Goal: Use online tool/utility: Utilize a website feature to perform a specific function

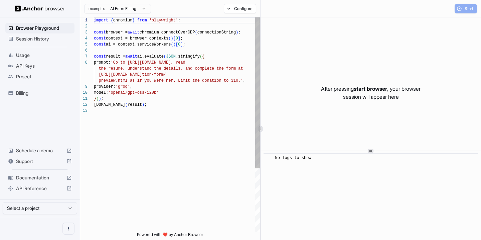
scroll to position [42, 0]
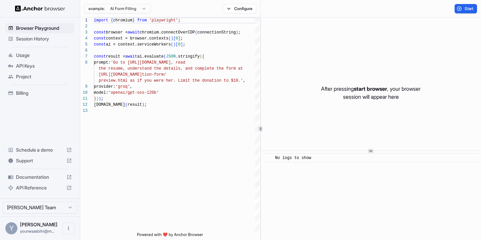
click at [36, 58] on div "Usage" at bounding box center [39, 55] width 69 height 11
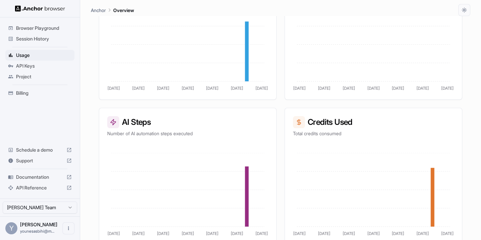
scroll to position [173, 0]
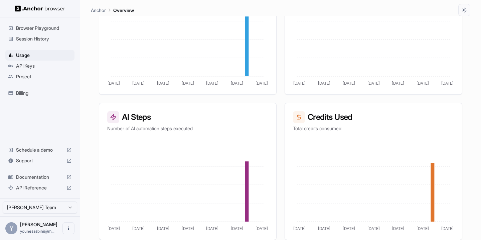
click at [34, 66] on span "API Keys" at bounding box center [44, 65] width 56 height 7
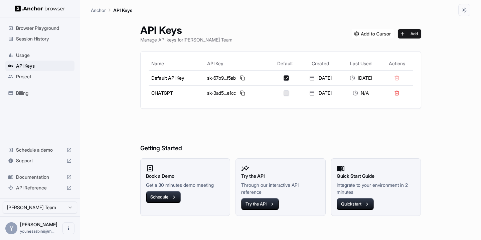
click at [36, 55] on span "Usage" at bounding box center [44, 55] width 56 height 7
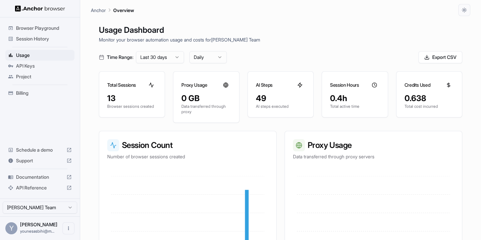
click at [34, 76] on span "Project" at bounding box center [44, 76] width 56 height 7
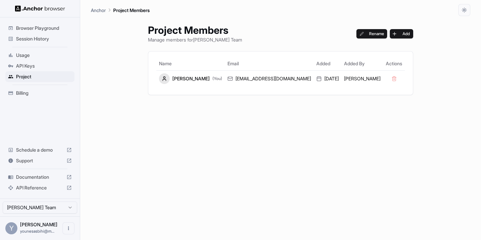
click at [37, 42] on div "Session History" at bounding box center [39, 38] width 69 height 11
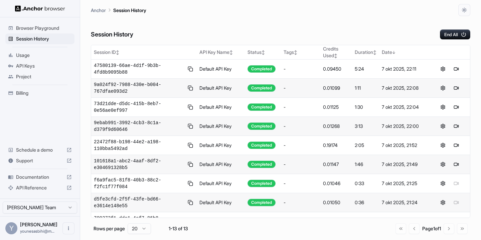
click at [41, 26] on span "Browser Playground" at bounding box center [44, 28] width 56 height 7
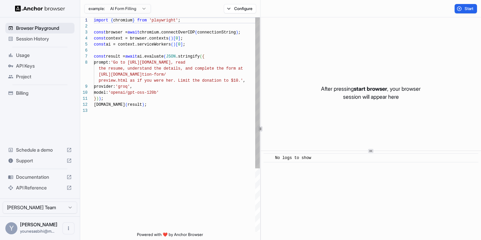
scroll to position [42, 0]
click at [30, 38] on span "Session History" at bounding box center [44, 38] width 56 height 7
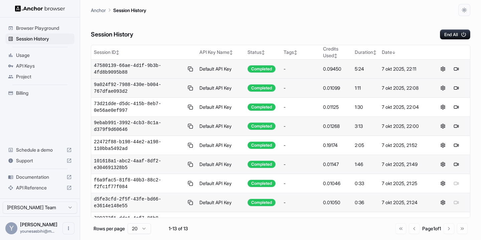
click at [294, 65] on div "-" at bounding box center [301, 68] width 34 height 7
click at [442, 69] on button at bounding box center [443, 69] width 8 height 8
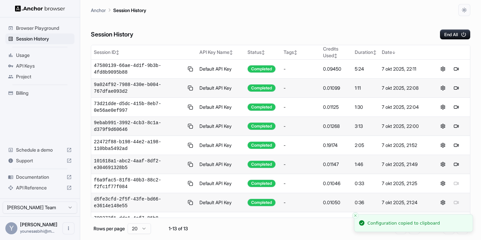
click at [31, 76] on span "Project" at bounding box center [44, 76] width 56 height 7
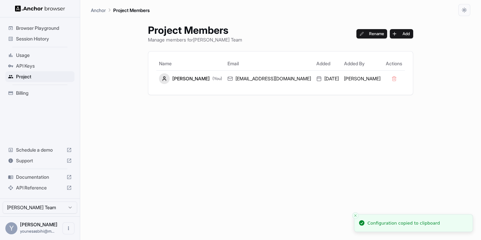
click at [35, 60] on div "API Keys" at bounding box center [39, 65] width 69 height 11
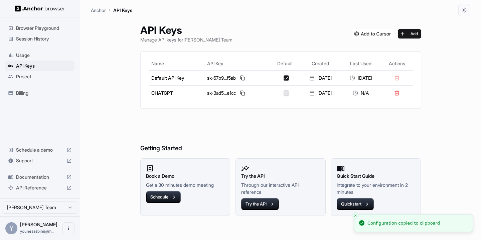
click at [28, 95] on span "Billing" at bounding box center [44, 93] width 56 height 7
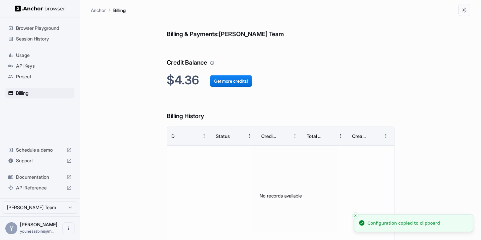
click at [50, 159] on span "Support" at bounding box center [40, 160] width 48 height 7
click at [54, 177] on span "Documentation" at bounding box center [40, 176] width 48 height 7
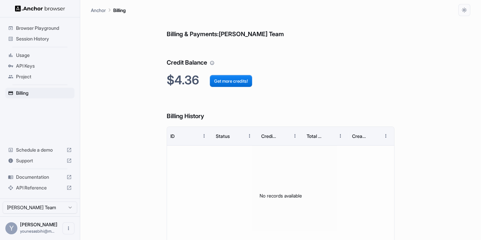
click at [53, 41] on span "Session History" at bounding box center [44, 38] width 56 height 7
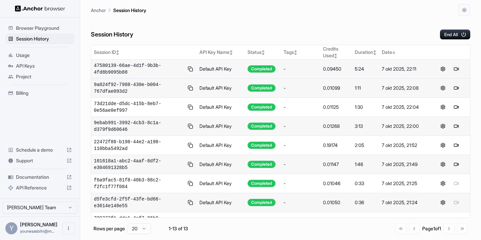
click at [457, 71] on button at bounding box center [456, 69] width 8 height 8
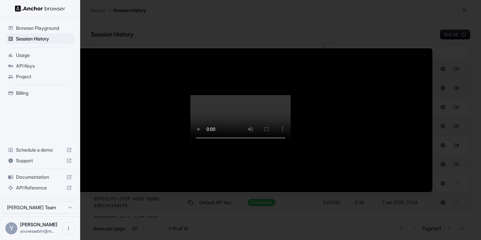
click at [472, 133] on div at bounding box center [240, 120] width 481 height 240
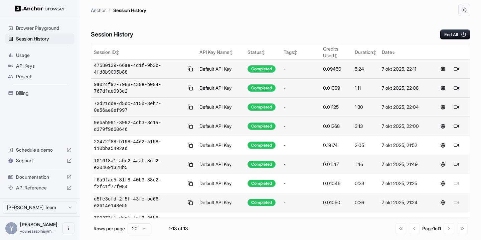
click at [457, 107] on button at bounding box center [456, 107] width 8 height 8
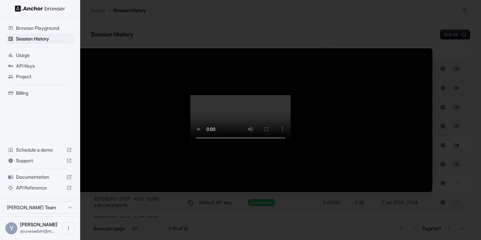
click at [444, 162] on div at bounding box center [240, 120] width 481 height 240
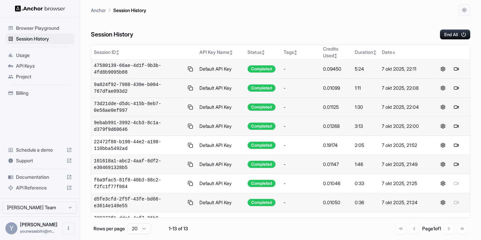
click at [455, 163] on button at bounding box center [456, 164] width 8 height 8
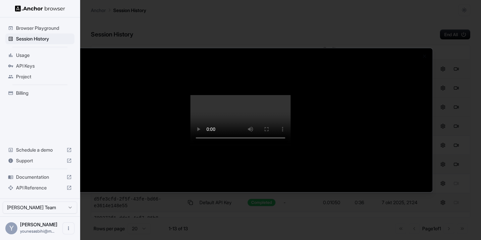
click at [461, 135] on div at bounding box center [240, 120] width 481 height 240
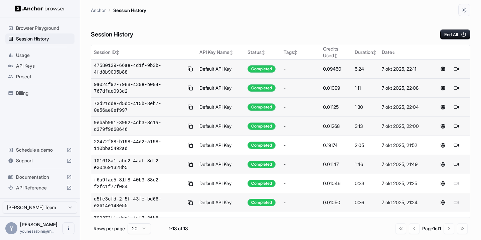
scroll to position [90, 0]
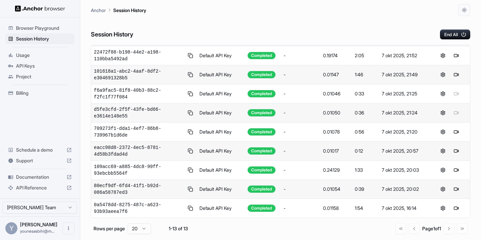
click at [40, 27] on span "Browser Playground" at bounding box center [44, 28] width 56 height 7
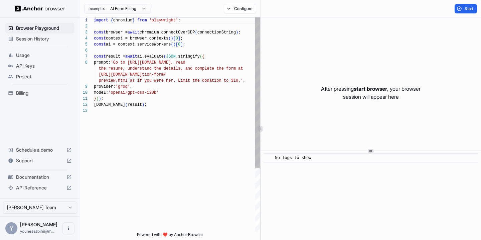
scroll to position [42, 0]
click at [251, 11] on button "Configure" at bounding box center [240, 8] width 32 height 9
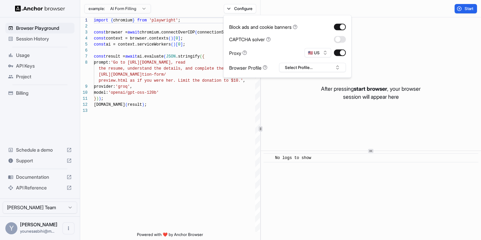
click at [268, 5] on div "Start" at bounding box center [371, 8] width 221 height 17
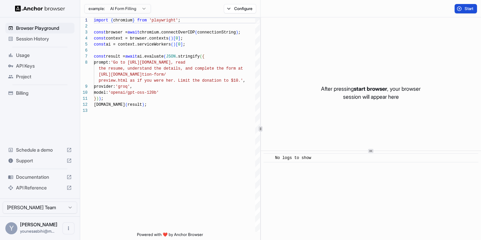
click at [469, 7] on span "Start" at bounding box center [469, 8] width 9 height 5
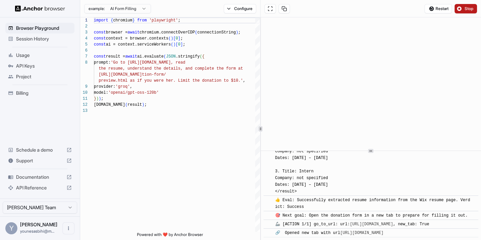
scroll to position [340, 0]
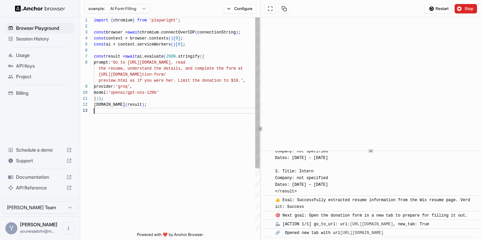
drag, startPoint x: 183, startPoint y: 115, endPoint x: 144, endPoint y: 112, distance: 39.2
click at [144, 112] on div "import { chromium } from 'playwright' ; const browser = await chromium.connectO…" at bounding box center [177, 169] width 166 height 304
click at [145, 105] on div "import { chromium } from 'playwright' ; const browser = await chromium.connectO…" at bounding box center [177, 169] width 166 height 304
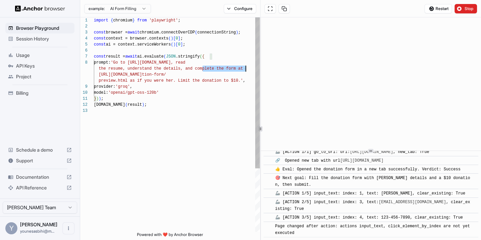
scroll to position [412, 0]
drag, startPoint x: 210, startPoint y: 66, endPoint x: 198, endPoint y: 64, distance: 11.6
click at [198, 65] on div "import { chromium } from 'playwright' ; const browser = await chromium.connectO…" at bounding box center [177, 169] width 166 height 304
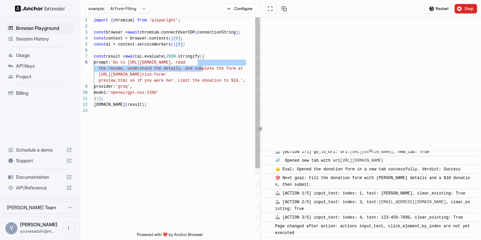
click at [186, 71] on div "import { chromium } from 'playwright' ; const browser = await chromium.connectO…" at bounding box center [177, 169] width 166 height 304
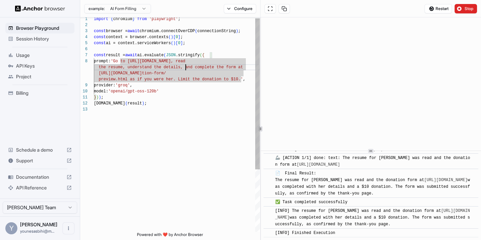
scroll to position [623, 0]
click at [166, 116] on div "import { chromium } from 'playwright' ; const browser = await chromium.connectO…" at bounding box center [177, 168] width 166 height 304
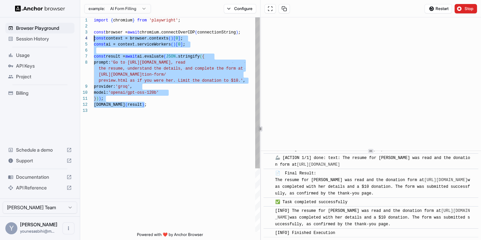
scroll to position [0, 0]
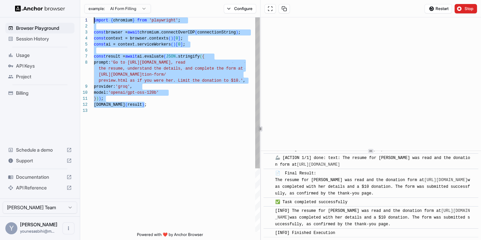
drag, startPoint x: 159, startPoint y: 105, endPoint x: 79, endPoint y: -8, distance: 138.6
click at [94, 17] on div "import { chromium } from 'playwright' ; const browser = await chromium.connectO…" at bounding box center [177, 169] width 166 height 304
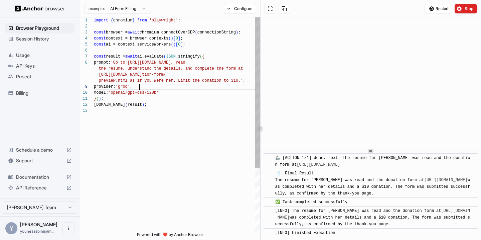
scroll to position [6, 0]
click at [224, 87] on div "import { chromium } from 'playwright' ; const browser = await chromium.connectO…" at bounding box center [177, 169] width 166 height 304
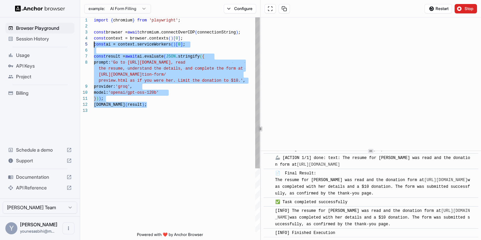
scroll to position [18, 0]
drag, startPoint x: 175, startPoint y: 111, endPoint x: 92, endPoint y: 41, distance: 108.6
click at [94, 41] on div "import { chromium } from 'playwright' ; const browser = await chromium.connectO…" at bounding box center [177, 169] width 166 height 304
click at [174, 115] on div "import { chromium } from 'playwright' ; const browser = await chromium.connectO…" at bounding box center [177, 169] width 166 height 304
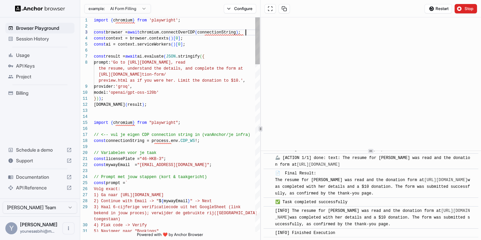
scroll to position [12, 0]
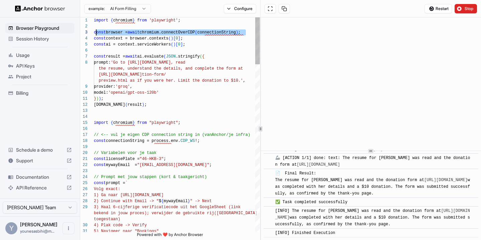
drag, startPoint x: 246, startPoint y: 33, endPoint x: 95, endPoint y: 34, distance: 151.0
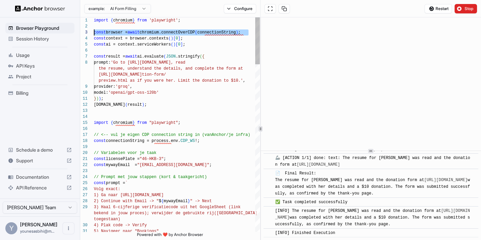
drag, startPoint x: 248, startPoint y: 32, endPoint x: 89, endPoint y: 34, distance: 158.7
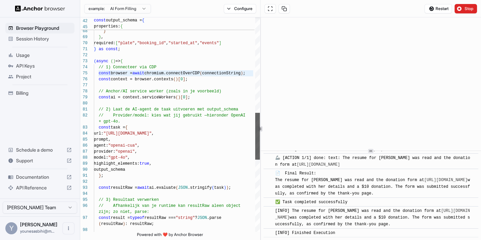
click at [255, 136] on div at bounding box center [257, 124] width 5 height 214
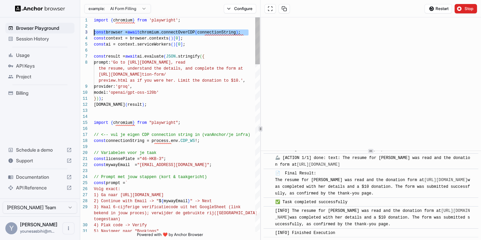
scroll to position [54, 0]
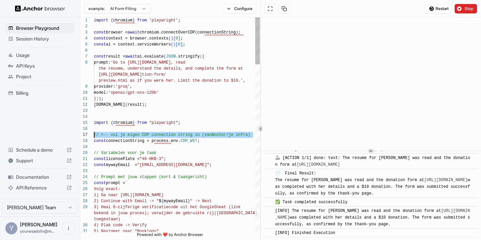
drag, startPoint x: 253, startPoint y: 134, endPoint x: 91, endPoint y: 135, distance: 161.4
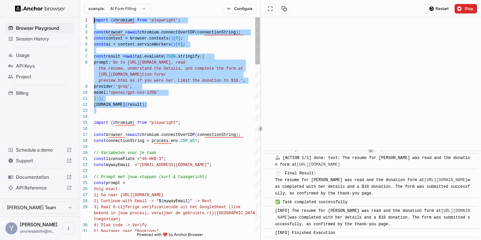
scroll to position [0, 0]
drag, startPoint x: 143, startPoint y: 114, endPoint x: 31, endPoint y: 17, distance: 147.8
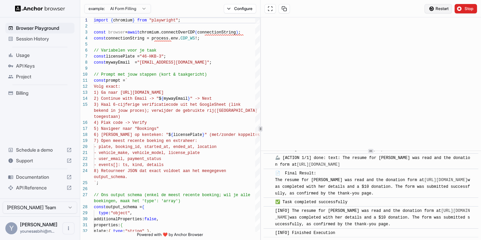
type textarea "**********"
click at [448, 9] on span "Restart" at bounding box center [442, 8] width 13 height 5
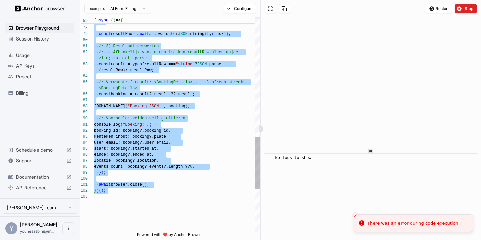
scroll to position [12, 0]
type textarea "**********"
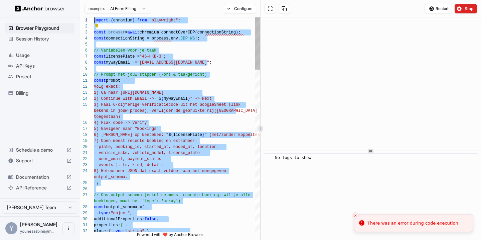
drag, startPoint x: 195, startPoint y: 147, endPoint x: 58, endPoint y: -31, distance: 224.2
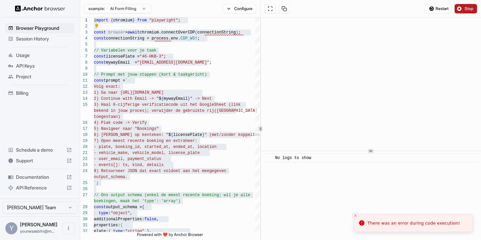
click at [471, 9] on span "Stop" at bounding box center [469, 8] width 9 height 5
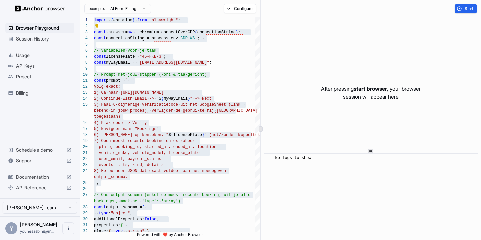
click at [261, 34] on div at bounding box center [261, 128] width 0 height 222
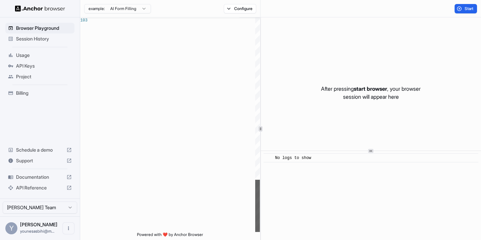
click at [260, 232] on div at bounding box center [257, 205] width 5 height 52
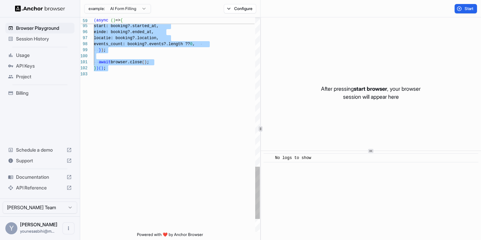
scroll to position [42, 0]
type textarea "**********"
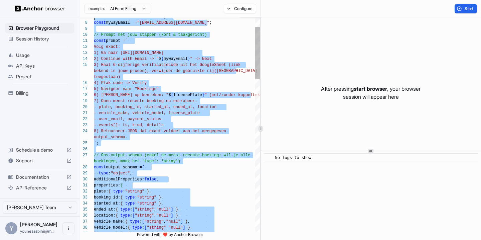
scroll to position [0, 0]
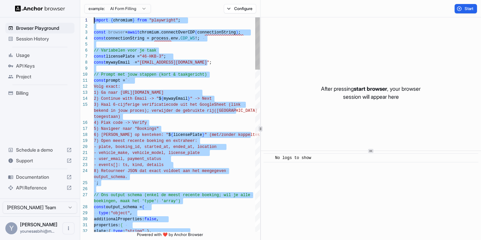
drag, startPoint x: 173, startPoint y: 127, endPoint x: 47, endPoint y: -10, distance: 186.1
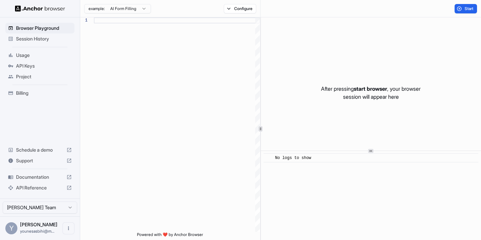
type textarea "**********"
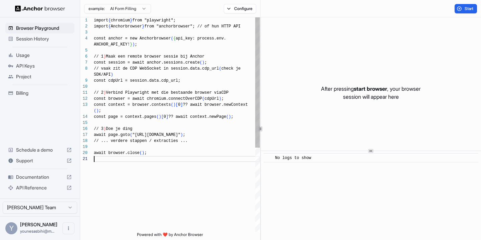
scroll to position [18, 0]
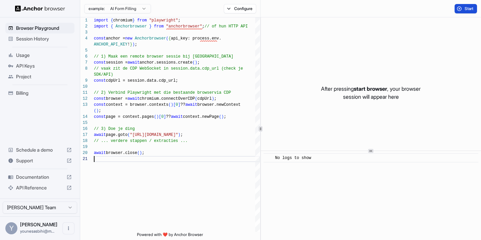
click at [469, 9] on span "Start" at bounding box center [469, 8] width 9 height 5
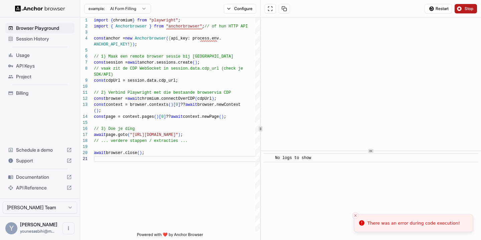
click at [463, 11] on button "Stop" at bounding box center [466, 8] width 22 height 9
